Goal: Information Seeking & Learning: Learn about a topic

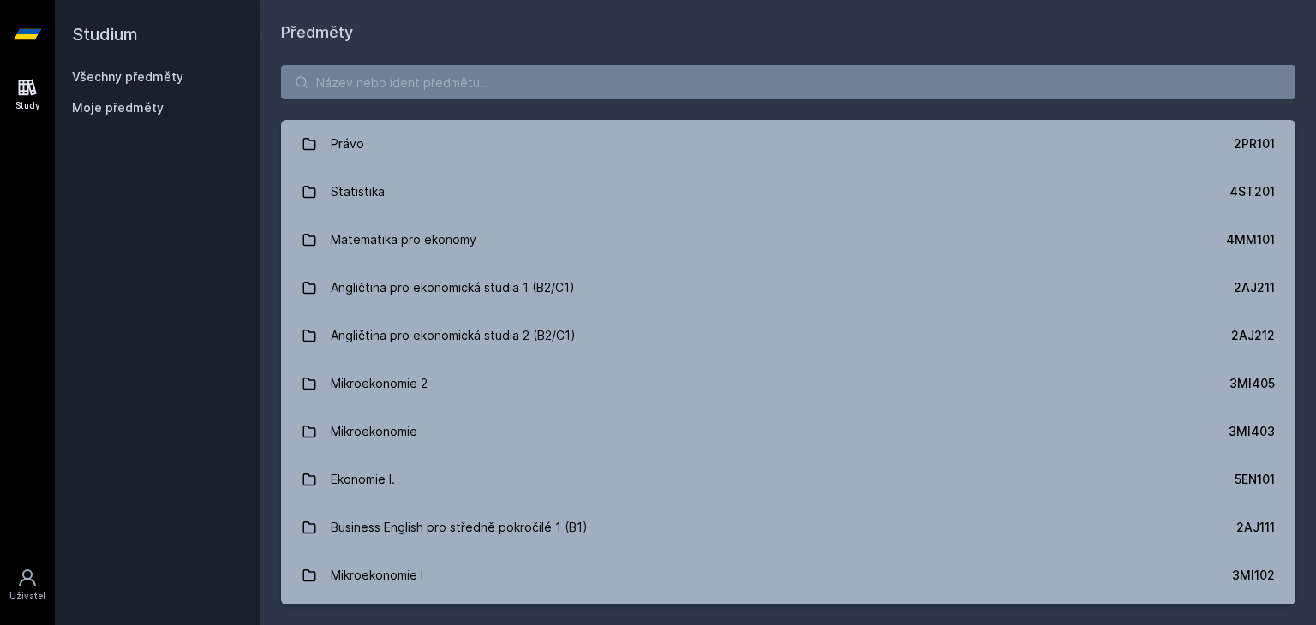
click at [676, 115] on button "Ne" at bounding box center [662, 110] width 62 height 43
click at [615, 88] on input "search" at bounding box center [788, 82] width 1014 height 34
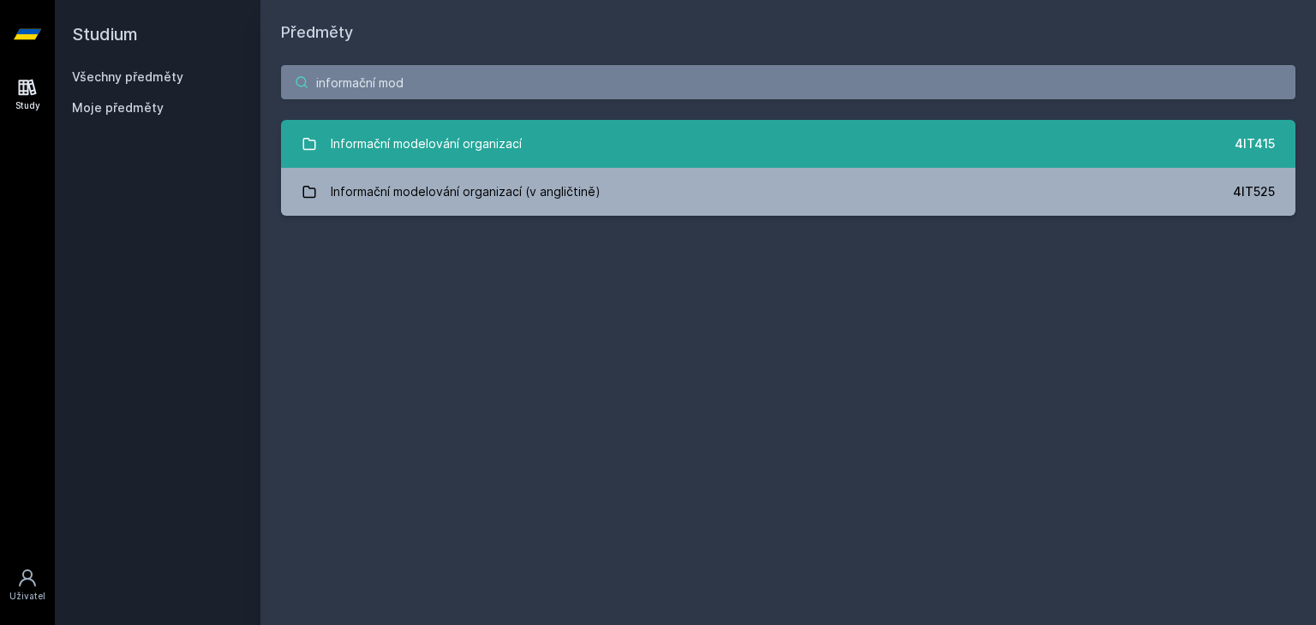
type input "informační mod"
click at [528, 147] on link "Informační modelování organizací 4IT415" at bounding box center [788, 144] width 1014 height 48
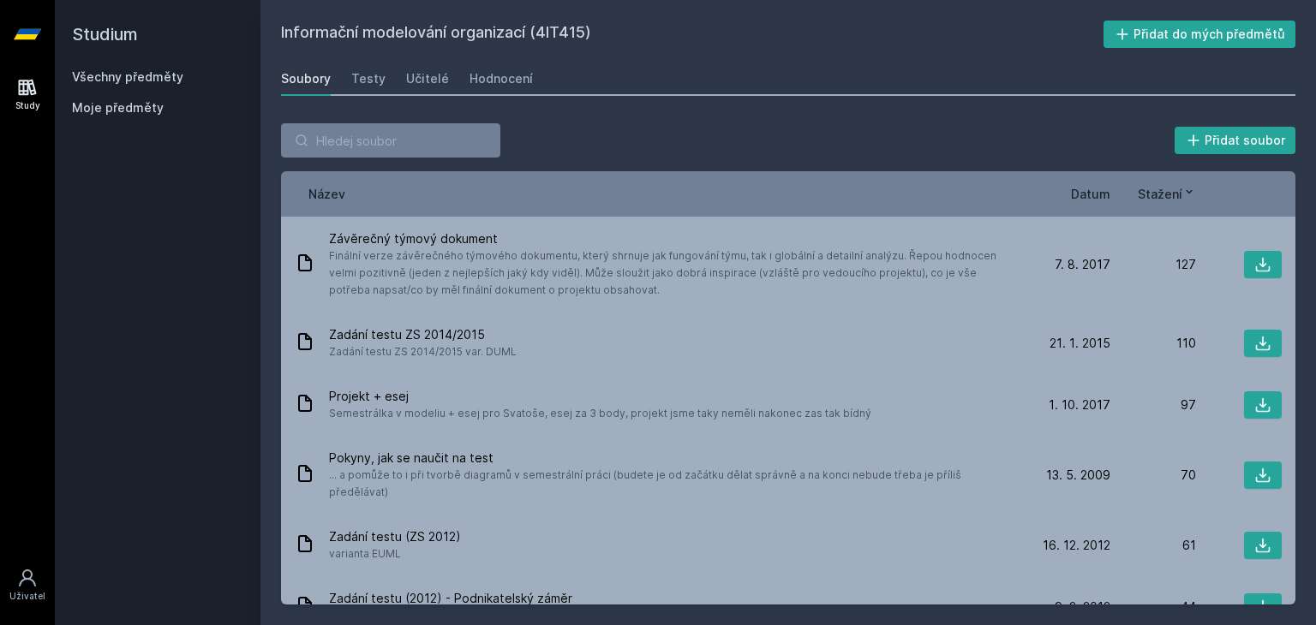
click at [1090, 193] on span "Datum" at bounding box center [1090, 194] width 39 height 18
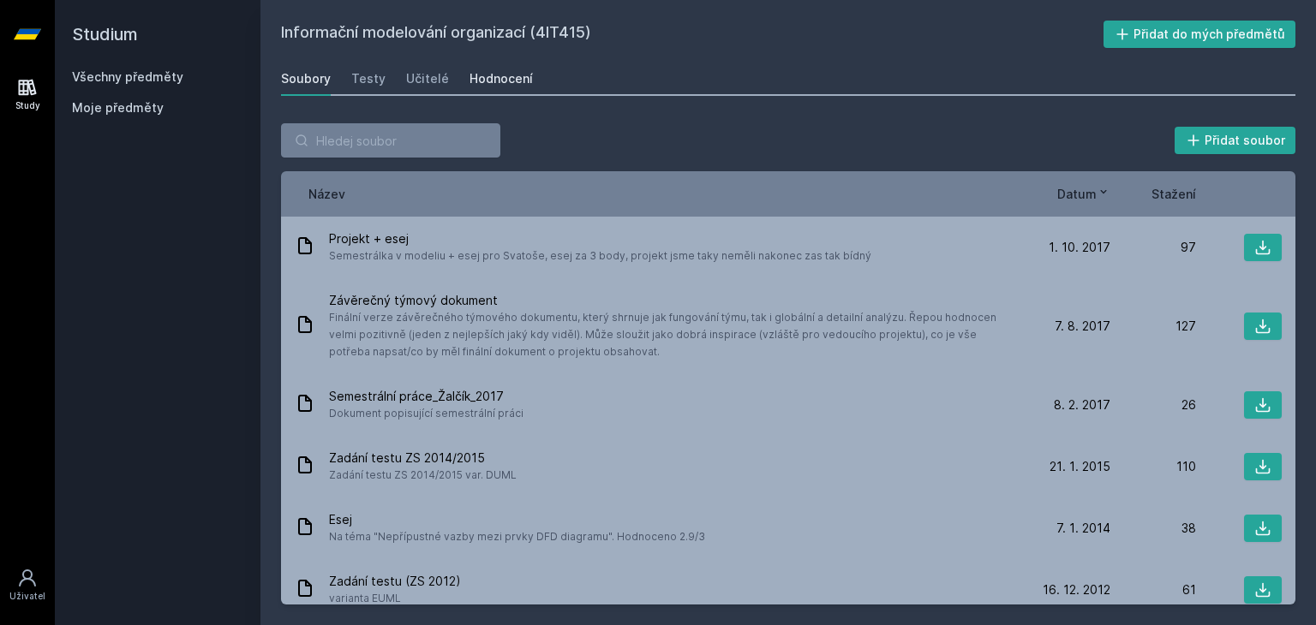
click at [482, 72] on div "Hodnocení" at bounding box center [500, 78] width 63 height 17
